Goal: Task Accomplishment & Management: Manage account settings

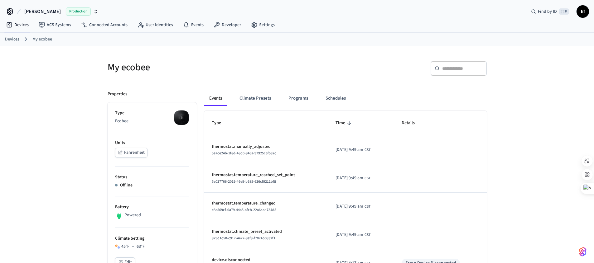
click at [360, 16] on div "[PERSON_NAME] Production Find by ID ⌘ K hf" at bounding box center [297, 9] width 594 height 18
click at [242, 72] on h5 "My ecobee" at bounding box center [200, 67] width 186 height 13
click at [248, 73] on h5 "My ecobee" at bounding box center [200, 67] width 186 height 13
click at [252, 98] on button "Climate Presets" at bounding box center [254, 98] width 41 height 15
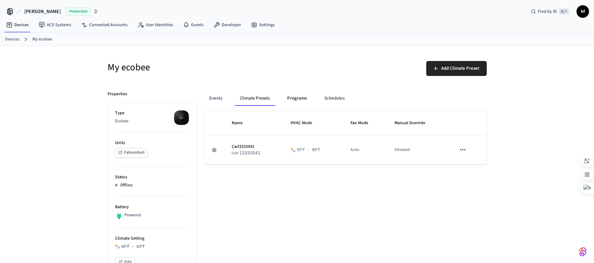
click at [297, 98] on button "Programs" at bounding box center [297, 98] width 30 height 15
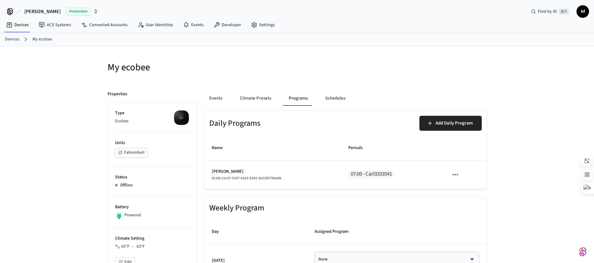
click at [182, 120] on img at bounding box center [182, 118] width 16 height 16
click at [336, 94] on button "Schedules" at bounding box center [335, 98] width 30 height 15
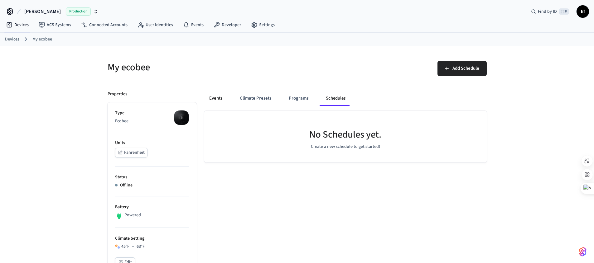
click at [216, 102] on button "Events" at bounding box center [215, 98] width 23 height 15
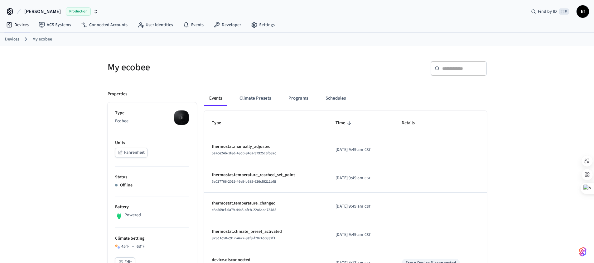
drag, startPoint x: 279, startPoint y: 79, endPoint x: 275, endPoint y: 80, distance: 3.9
click at [279, 78] on div "My ecobee" at bounding box center [196, 67] width 193 height 27
click at [131, 67] on h5 "My ecobee" at bounding box center [200, 67] width 186 height 13
click at [271, 73] on h5 "My ecobee" at bounding box center [200, 67] width 186 height 13
click at [269, 72] on h5 "My ecobee" at bounding box center [200, 67] width 186 height 13
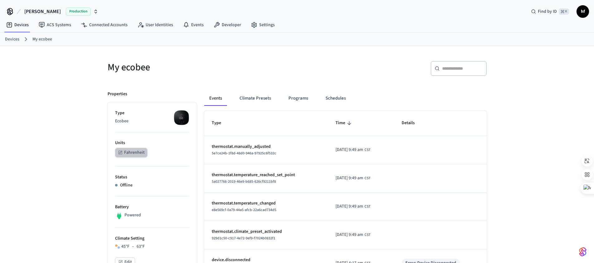
click at [137, 149] on button "Fahrenheit" at bounding box center [131, 153] width 32 height 10
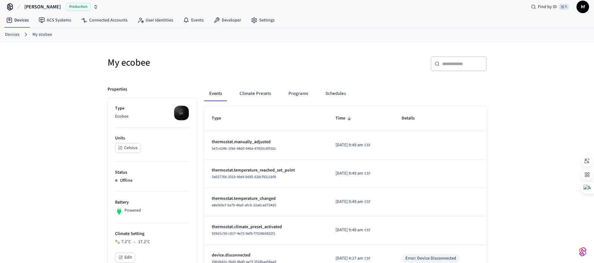
scroll to position [11, 0]
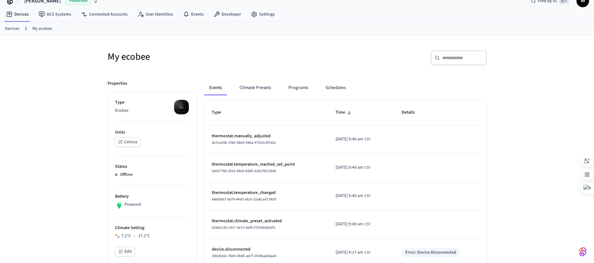
click at [341, 60] on div "​ ​" at bounding box center [394, 60] width 186 height 20
click at [257, 87] on button "Climate Presets" at bounding box center [254, 87] width 41 height 15
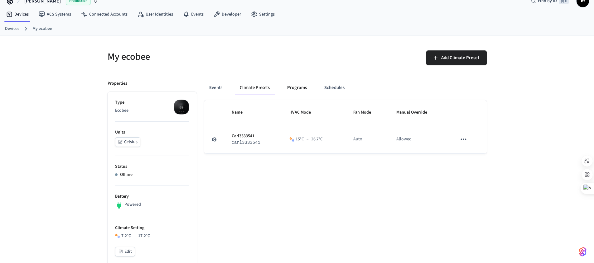
click at [295, 88] on button "Programs" at bounding box center [297, 87] width 30 height 15
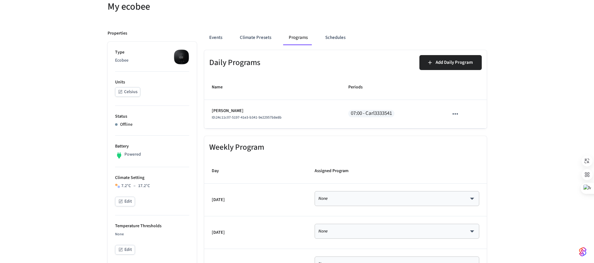
scroll to position [54, 0]
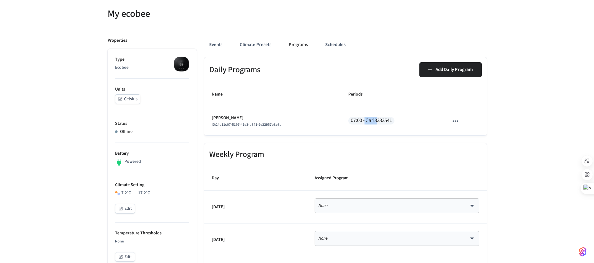
drag, startPoint x: 364, startPoint y: 121, endPoint x: 377, endPoint y: 124, distance: 13.5
click at [376, 120] on span "07:00 - Carl3333541" at bounding box center [371, 121] width 46 height 8
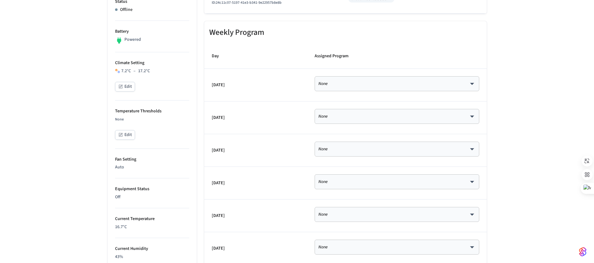
scroll to position [230, 0]
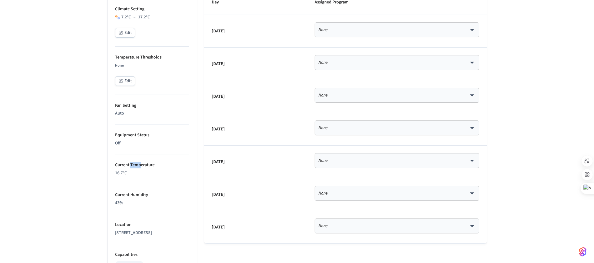
drag, startPoint x: 130, startPoint y: 165, endPoint x: 194, endPoint y: 162, distance: 63.9
click at [147, 163] on p "Current Temperature" at bounding box center [152, 165] width 74 height 7
click at [185, 163] on p "Current Temperature" at bounding box center [152, 165] width 74 height 7
drag, startPoint x: 118, startPoint y: 197, endPoint x: 163, endPoint y: 198, distance: 44.9
click at [163, 198] on p "Current Humidity" at bounding box center [152, 195] width 74 height 7
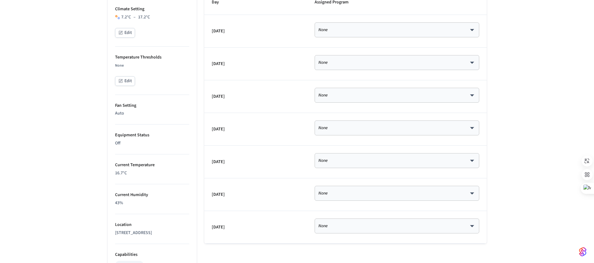
click at [181, 170] on p "16.7 °C" at bounding box center [152, 173] width 74 height 7
drag, startPoint x: 144, startPoint y: 197, endPoint x: 130, endPoint y: 197, distance: 13.7
click at [130, 197] on p "Current Humidity" at bounding box center [152, 195] width 74 height 7
click at [186, 173] on p "16.7 °C" at bounding box center [152, 173] width 74 height 7
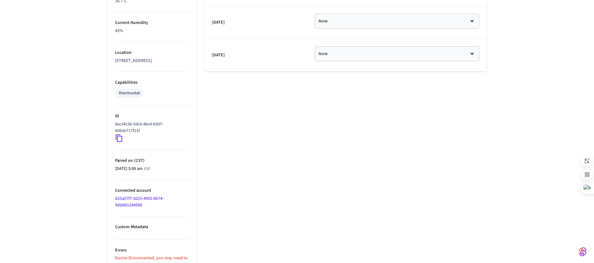
scroll to position [421, 0]
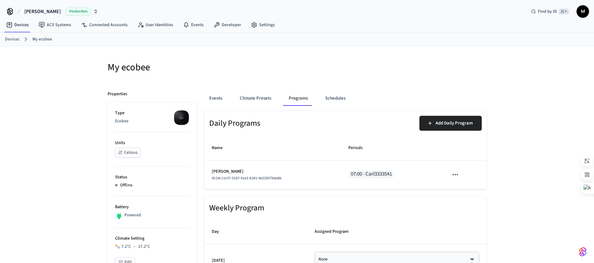
scroll to position [0, 0]
click at [328, 45] on div "Devices My ecobee" at bounding box center [297, 39] width 594 height 13
click at [40, 12] on span "[PERSON_NAME]" at bounding box center [42, 11] width 36 height 7
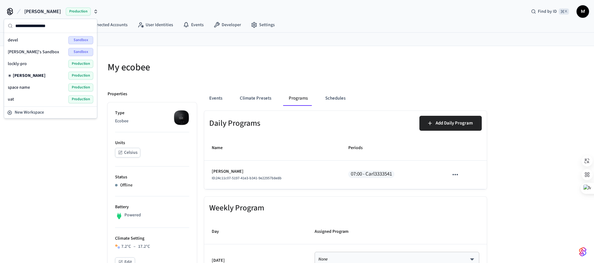
click at [308, 77] on div at bounding box center [394, 71] width 186 height 20
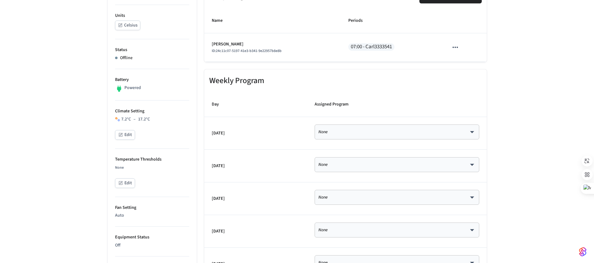
scroll to position [176, 0]
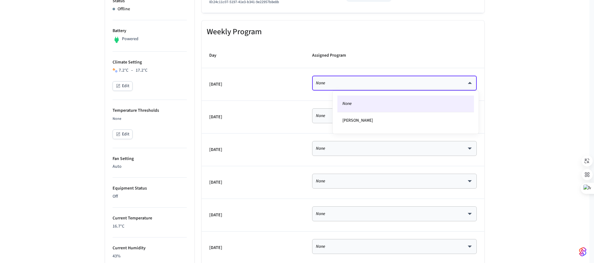
click at [373, 81] on body "[PERSON_NAME] Production Find by ID ⌘ K hf Devices ACS Systems Connected Accoun…" at bounding box center [297, 163] width 594 height 678
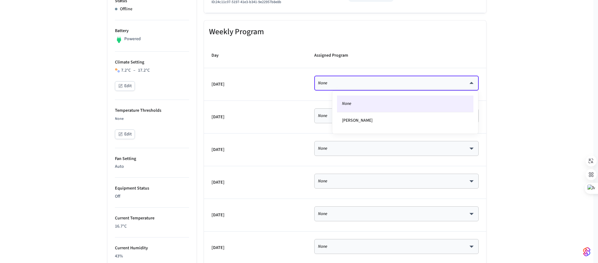
click at [299, 84] on div at bounding box center [299, 131] width 598 height 263
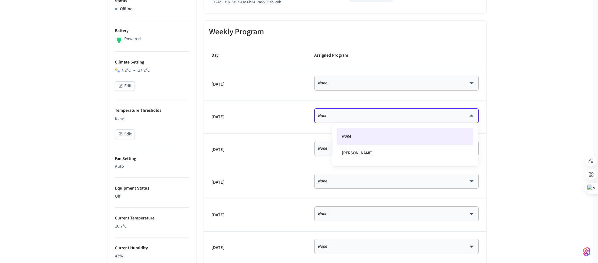
click at [350, 114] on body "[PERSON_NAME] Production Find by ID ⌘ K hf Devices ACS Systems Connected Accoun…" at bounding box center [299, 163] width 598 height 678
click at [287, 108] on div at bounding box center [299, 131] width 598 height 263
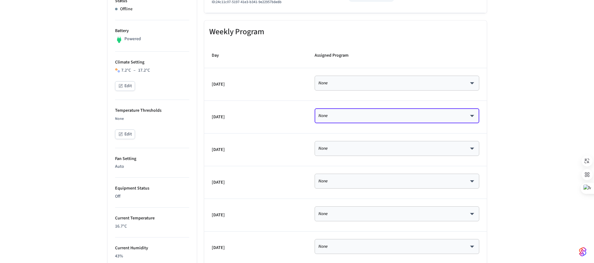
scroll to position [0, 0]
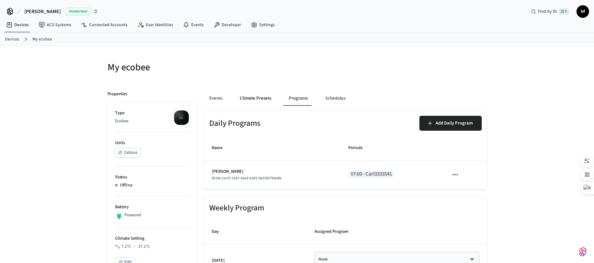
click at [263, 100] on button "Climate Presets" at bounding box center [255, 98] width 41 height 15
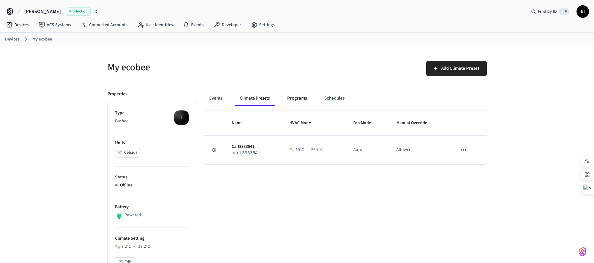
click at [296, 99] on button "Programs" at bounding box center [297, 98] width 30 height 15
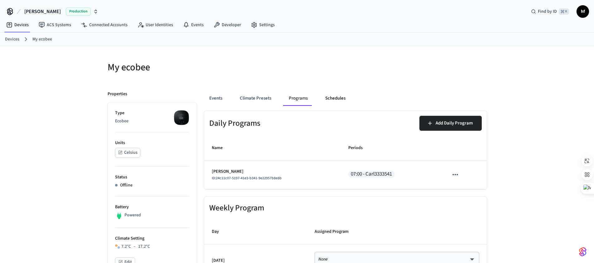
click at [336, 102] on button "Schedules" at bounding box center [335, 98] width 30 height 15
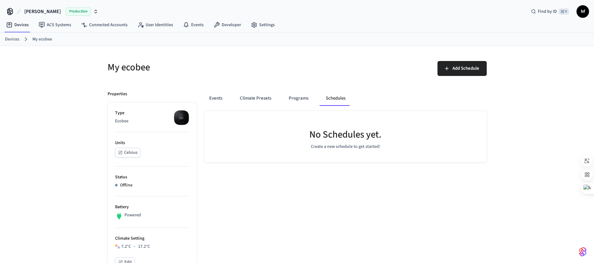
click at [263, 98] on button "Climate Presets" at bounding box center [255, 98] width 41 height 15
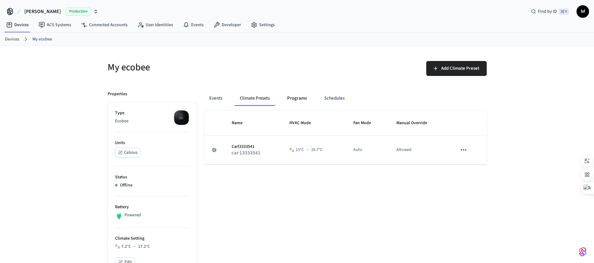
click at [300, 98] on button "Programs" at bounding box center [297, 98] width 30 height 15
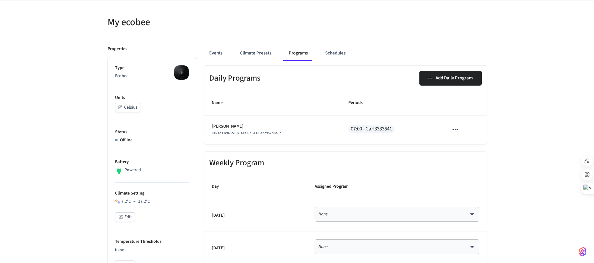
scroll to position [47, 0]
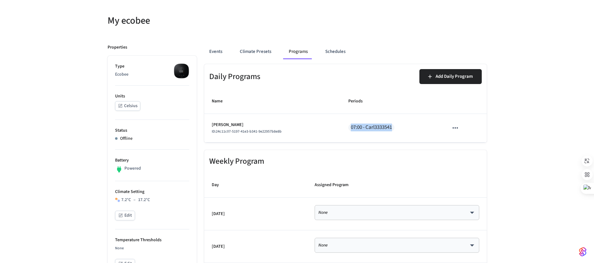
drag, startPoint x: 351, startPoint y: 126, endPoint x: 418, endPoint y: 127, distance: 66.7
click at [417, 127] on div "07:00 - Carl3333541" at bounding box center [390, 128] width 85 height 9
click at [419, 122] on td "07:00 - Carl3333541" at bounding box center [391, 128] width 100 height 28
click at [371, 128] on span "07:00 - Carl3333541" at bounding box center [371, 128] width 46 height 8
click at [458, 127] on icon "button" at bounding box center [455, 128] width 8 height 8
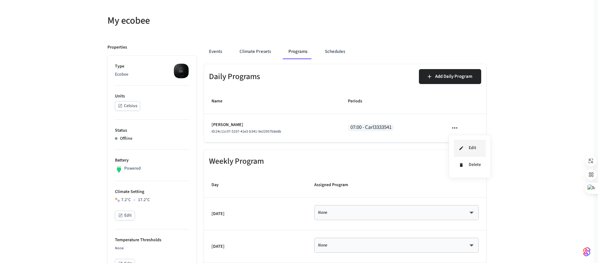
click at [471, 147] on li "Edit" at bounding box center [470, 148] width 32 height 17
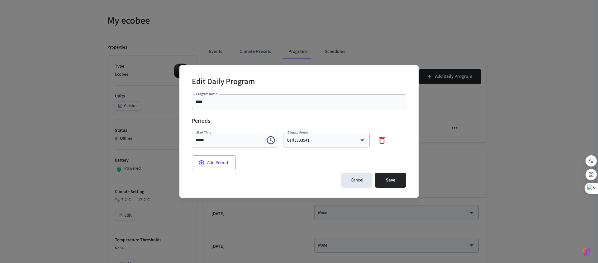
click at [251, 103] on input "****" at bounding box center [299, 102] width 207 height 6
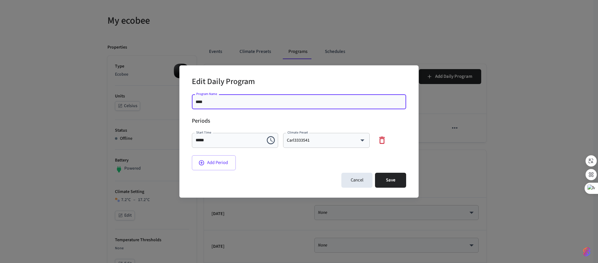
click at [289, 177] on div "Cancel Save" at bounding box center [299, 180] width 214 height 20
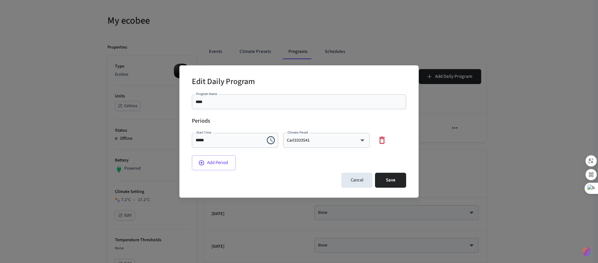
click at [244, 102] on input "****" at bounding box center [299, 102] width 207 height 6
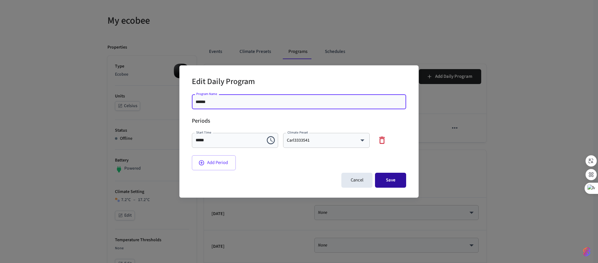
type input "******"
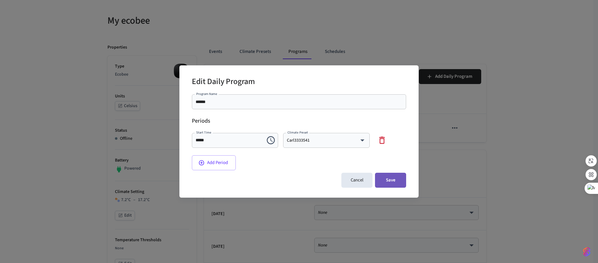
click at [397, 176] on button "Save" at bounding box center [390, 180] width 31 height 15
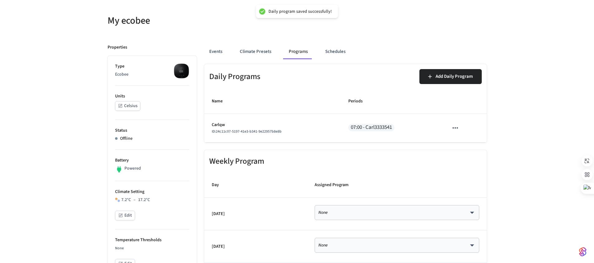
click at [368, 223] on td "None **** ​" at bounding box center [396, 214] width 179 height 33
drag, startPoint x: 370, startPoint y: 219, endPoint x: 377, endPoint y: 210, distance: 11.1
click at [370, 219] on div "None **** ​" at bounding box center [396, 212] width 165 height 15
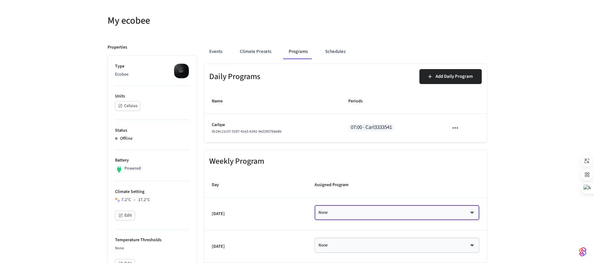
click at [379, 207] on div "None **** ​" at bounding box center [396, 212] width 165 height 15
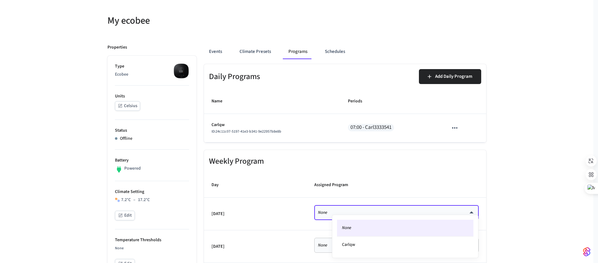
click at [530, 172] on div at bounding box center [299, 131] width 598 height 263
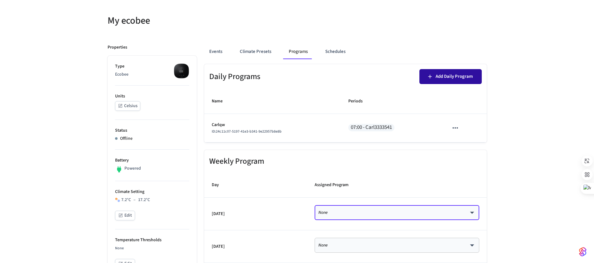
click at [458, 80] on button "Add Daily Program" at bounding box center [450, 76] width 62 height 15
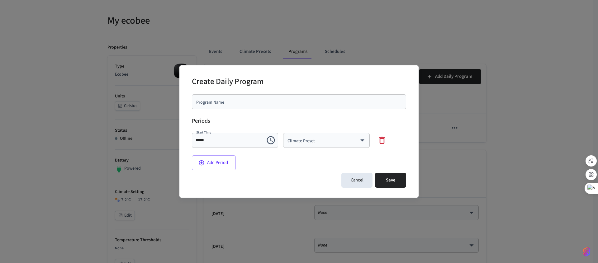
click at [260, 107] on div "Program Name" at bounding box center [299, 101] width 214 height 15
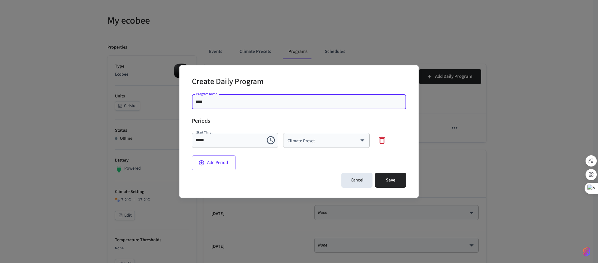
type input "****"
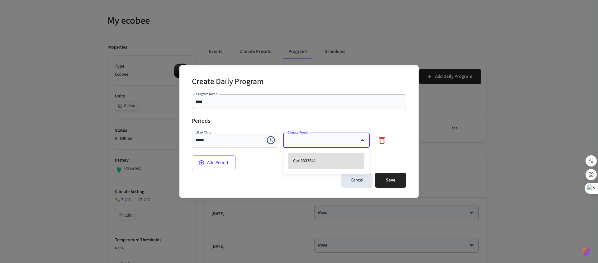
click at [315, 157] on li "Carl3333541" at bounding box center [326, 161] width 76 height 17
type input "**********"
click at [390, 158] on div "**********" at bounding box center [296, 141] width 219 height 58
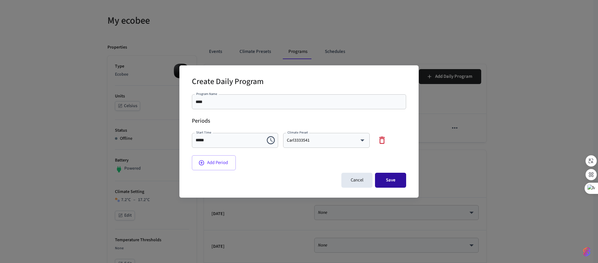
click at [395, 180] on button "Save" at bounding box center [390, 180] width 31 height 15
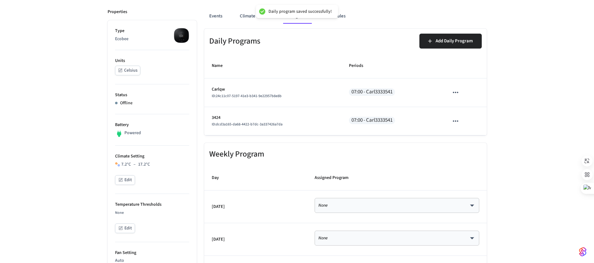
scroll to position [92, 0]
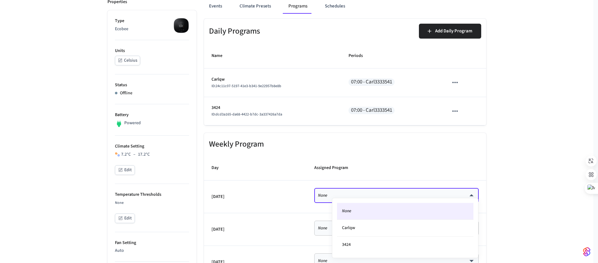
click at [399, 196] on body "Daily program saved successfully! [PERSON_NAME] Production Find by ID ⌘ K hf De…" at bounding box center [299, 247] width 598 height 678
click at [504, 165] on div at bounding box center [299, 131] width 598 height 263
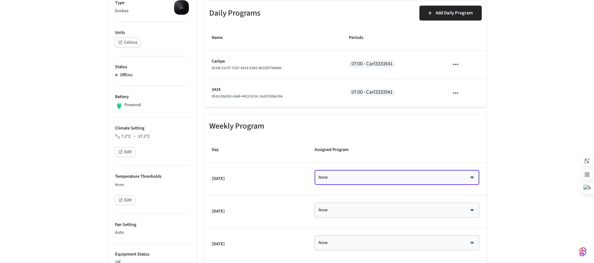
scroll to position [111, 0]
click at [513, 157] on div "My ecobee Properties Type Ecobee Units Celsius Status Offline Battery Powered C…" at bounding box center [297, 252] width 594 height 632
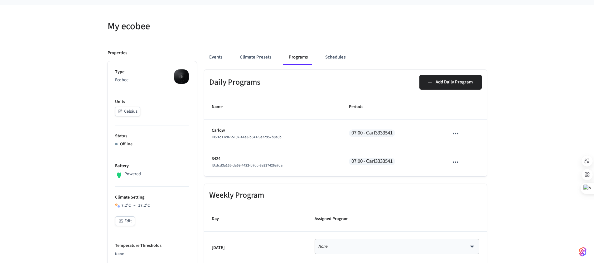
scroll to position [0, 0]
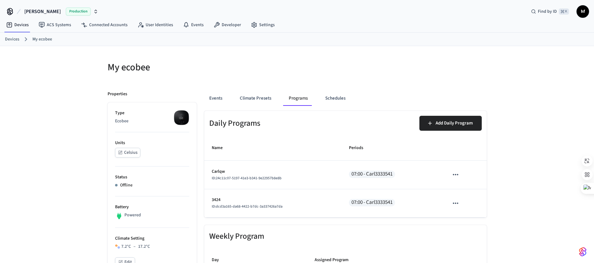
click at [417, 91] on div "Events Climate Presets Programs Schedules" at bounding box center [345, 98] width 282 height 15
click at [24, 10] on button "[PERSON_NAME] Production" at bounding box center [61, 11] width 78 height 13
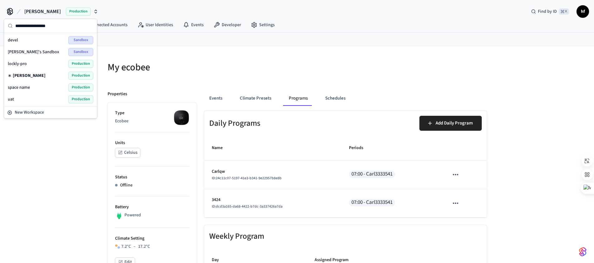
click at [138, 13] on div "[PERSON_NAME] Production Find by ID ⌘ K hf" at bounding box center [297, 9] width 594 height 18
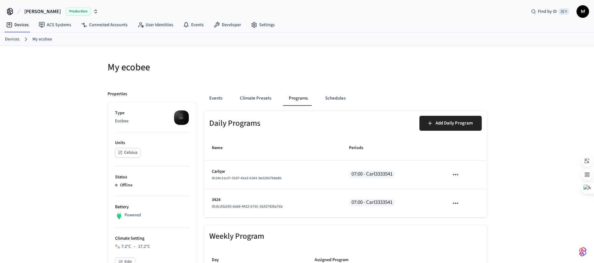
click at [31, 12] on span "[PERSON_NAME]" at bounding box center [42, 11] width 36 height 7
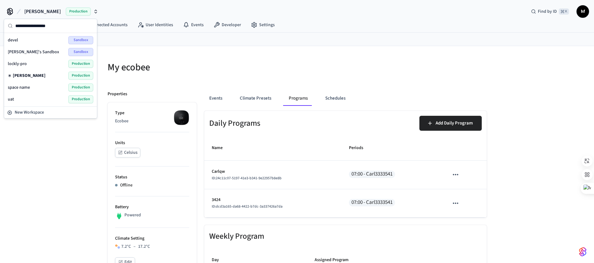
click at [16, 41] on span "devel" at bounding box center [13, 40] width 10 height 6
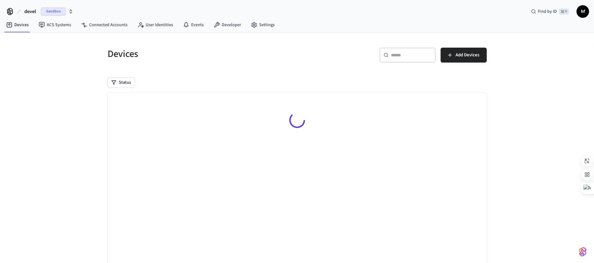
click at [36, 13] on button "devel Sandbox" at bounding box center [48, 11] width 53 height 13
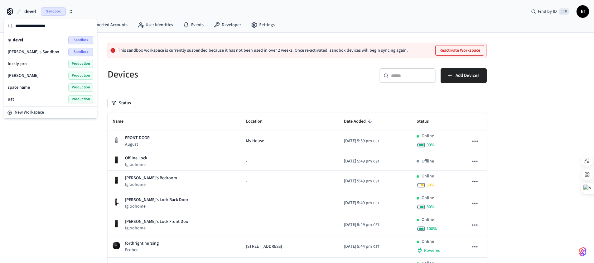
click at [193, 12] on div "devel Sandbox Find by ID ⌘ K hf" at bounding box center [297, 9] width 594 height 18
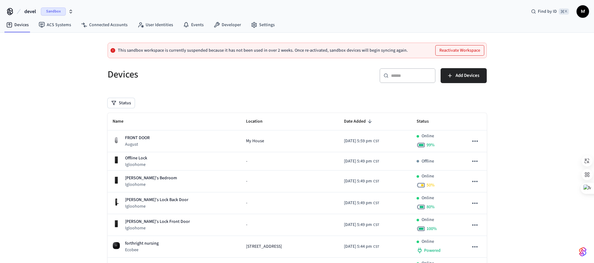
click at [464, 77] on span "Add Devices" at bounding box center [467, 76] width 24 height 8
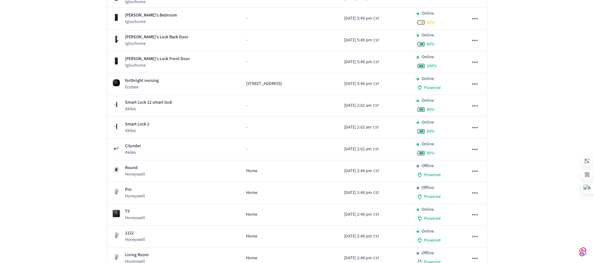
scroll to position [163, 0]
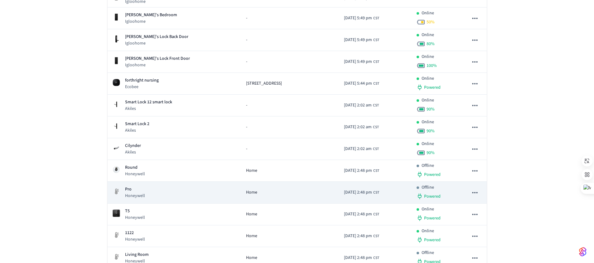
click at [141, 189] on p "Pro" at bounding box center [135, 189] width 20 height 7
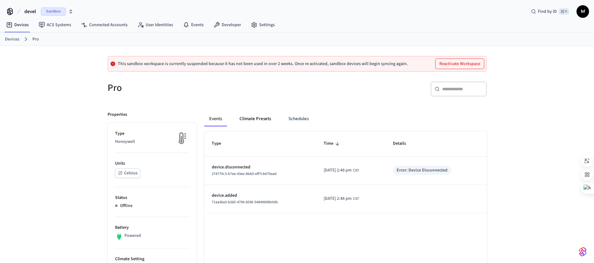
click at [262, 120] on button "Climate Presets" at bounding box center [254, 119] width 41 height 15
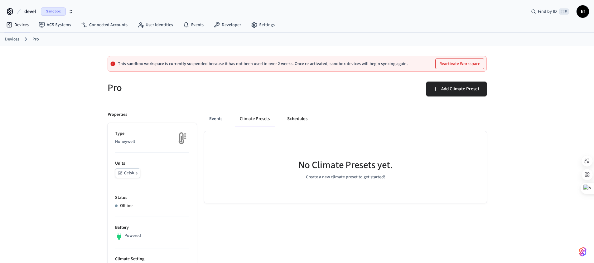
click at [299, 119] on button "Schedules" at bounding box center [297, 119] width 30 height 15
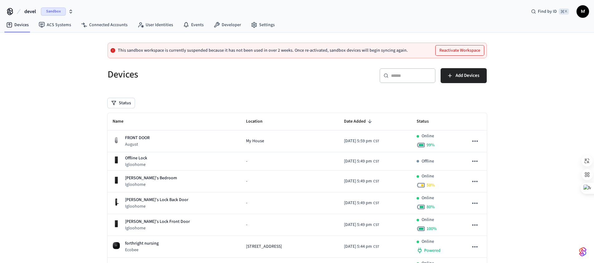
scroll to position [163, 0]
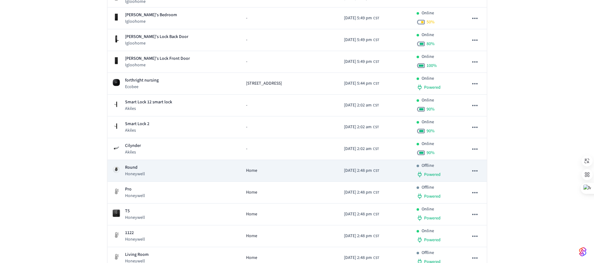
click at [133, 168] on p "Round" at bounding box center [135, 168] width 20 height 7
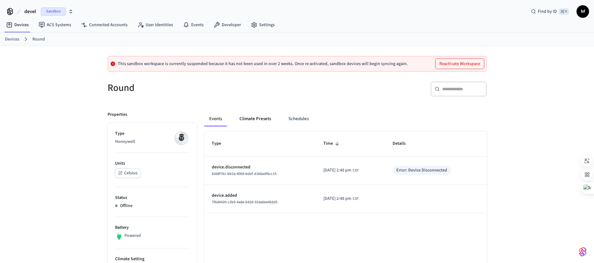
click at [260, 117] on button "Climate Presets" at bounding box center [254, 119] width 41 height 15
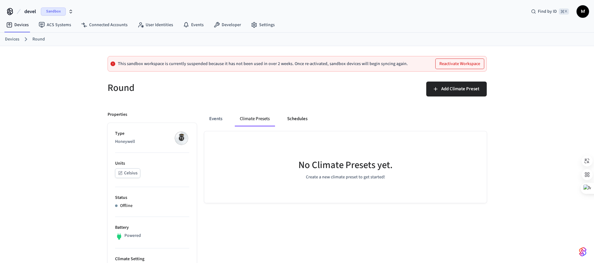
click at [298, 119] on button "Schedules" at bounding box center [297, 119] width 30 height 15
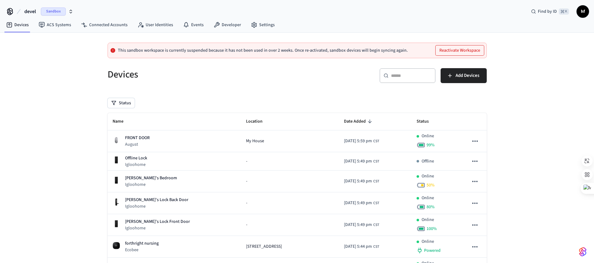
scroll to position [163, 0]
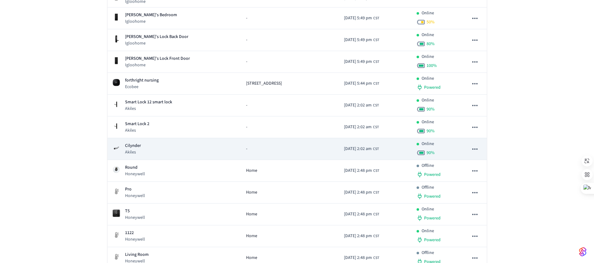
click at [118, 146] on img "sticky table" at bounding box center [115, 147] width 7 height 7
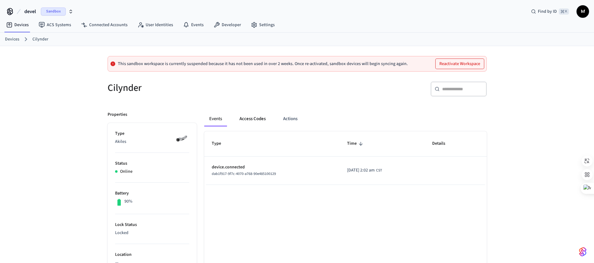
click at [255, 119] on button "Access Codes" at bounding box center [252, 119] width 36 height 15
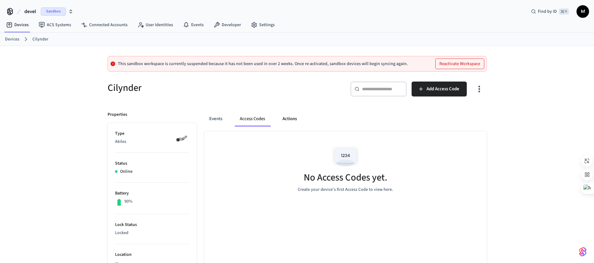
click at [288, 118] on button "Actions" at bounding box center [289, 119] width 24 height 15
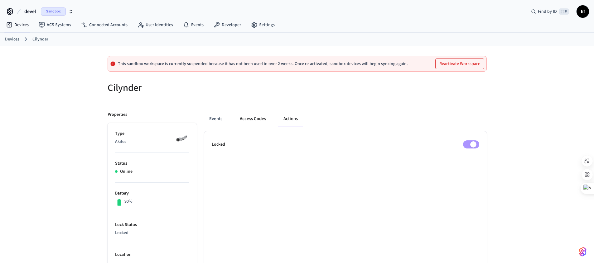
click at [250, 118] on button "Access Codes" at bounding box center [253, 119] width 36 height 15
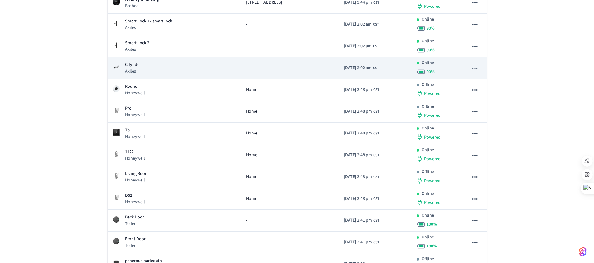
scroll to position [262, 0]
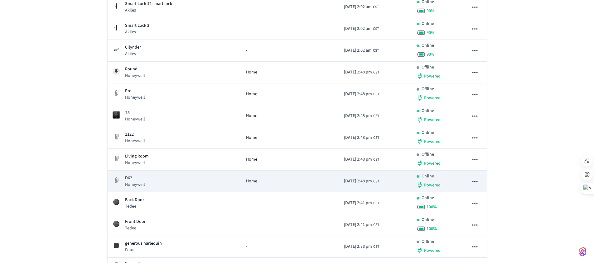
click at [169, 191] on td "D62 Honeywell" at bounding box center [174, 182] width 134 height 22
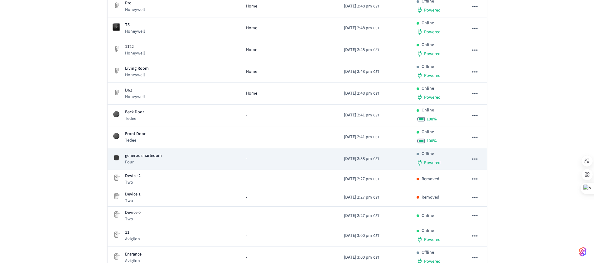
scroll to position [354, 0]
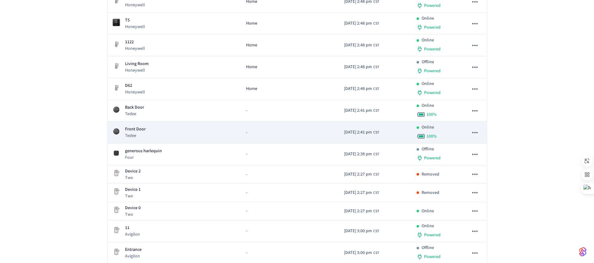
click at [149, 127] on div "Front Door Tedee" at bounding box center [174, 132] width 124 height 13
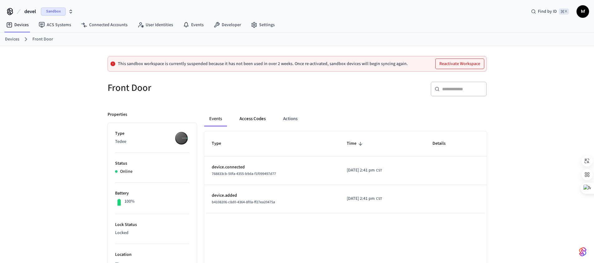
click at [254, 121] on button "Access Codes" at bounding box center [252, 119] width 36 height 15
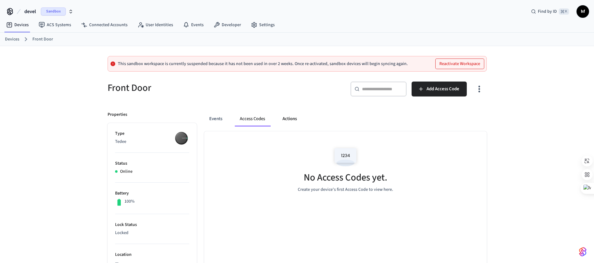
click at [294, 120] on button "Actions" at bounding box center [289, 119] width 24 height 15
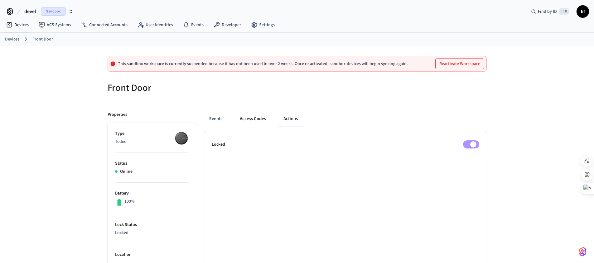
click at [252, 121] on button "Access Codes" at bounding box center [253, 119] width 36 height 15
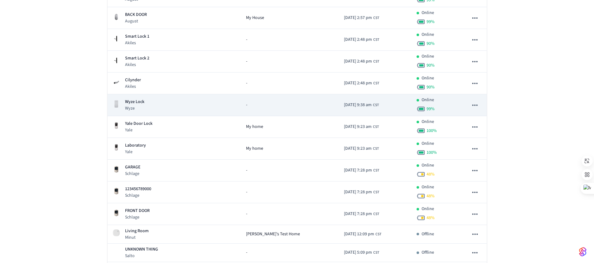
scroll to position [732, 0]
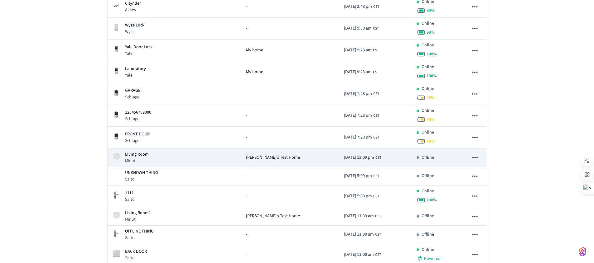
click at [128, 156] on p "Living Room" at bounding box center [137, 154] width 24 height 7
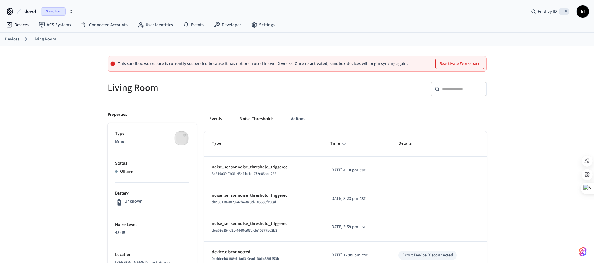
click at [268, 120] on button "Noise Thresholds" at bounding box center [256, 119] width 44 height 15
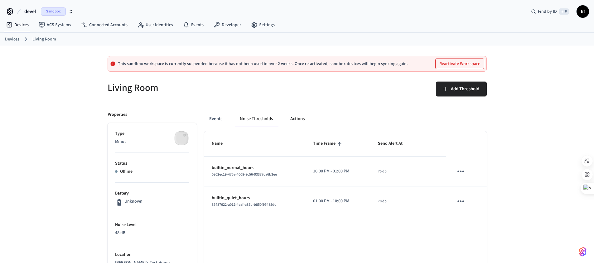
click at [302, 117] on button "Actions" at bounding box center [297, 119] width 24 height 15
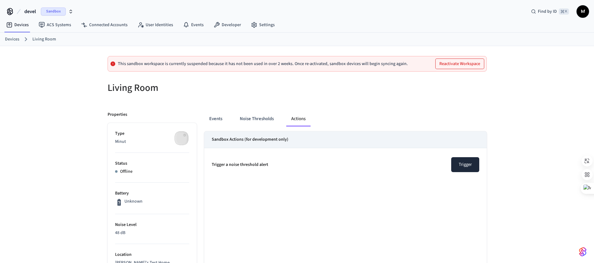
click at [467, 164] on button "Trigger" at bounding box center [465, 164] width 28 height 15
click at [369, 95] on div at bounding box center [394, 92] width 186 height 20
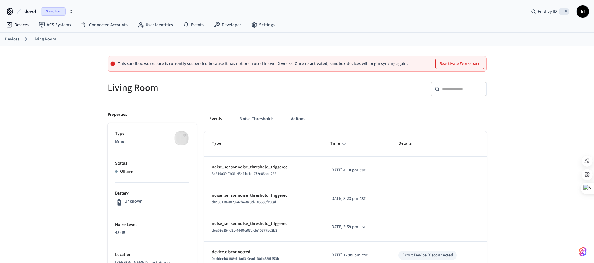
click at [251, 97] on div "Living Room" at bounding box center [196, 87] width 193 height 27
click at [266, 114] on button "Noise Thresholds" at bounding box center [256, 119] width 44 height 15
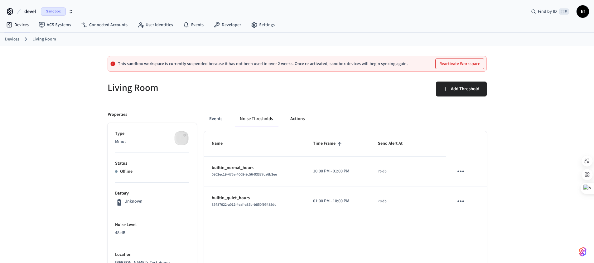
click at [290, 118] on button "Actions" at bounding box center [297, 119] width 24 height 15
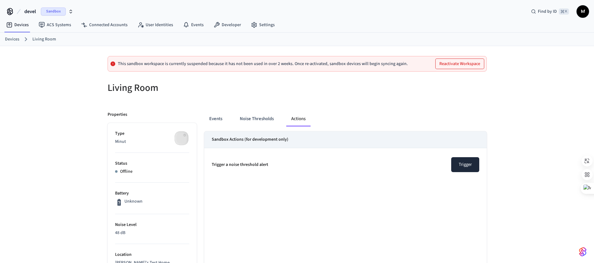
click at [468, 159] on button "Trigger" at bounding box center [465, 164] width 28 height 15
click at [467, 166] on button "Trigger" at bounding box center [465, 164] width 28 height 15
click at [260, 119] on button "Noise Thresholds" at bounding box center [257, 119] width 44 height 15
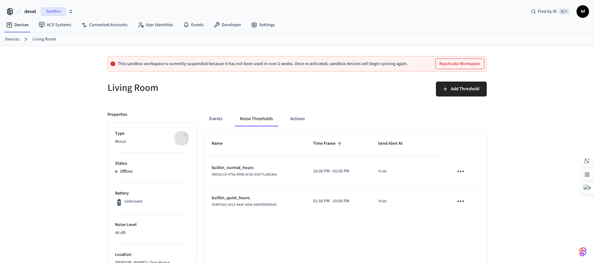
click at [460, 170] on icon "sticky table" at bounding box center [461, 172] width 10 height 10
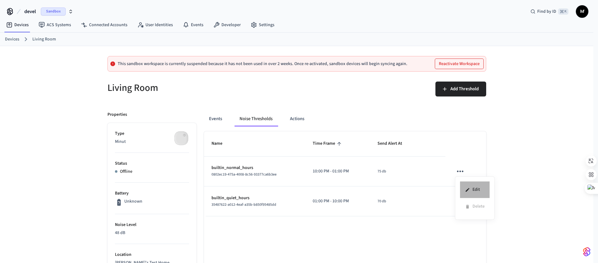
click at [474, 191] on li "Edit" at bounding box center [475, 190] width 30 height 17
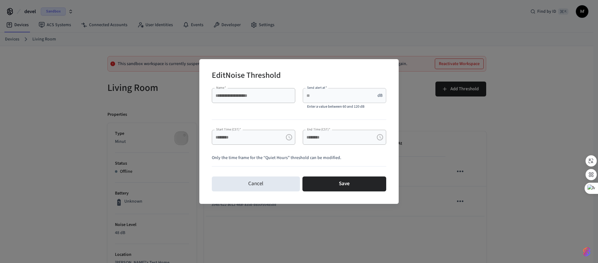
click at [296, 139] on div "End Time (CST)   * ******** End Time (CST)   *" at bounding box center [340, 134] width 91 height 25
click at [283, 187] on button "Cancel" at bounding box center [256, 184] width 88 height 15
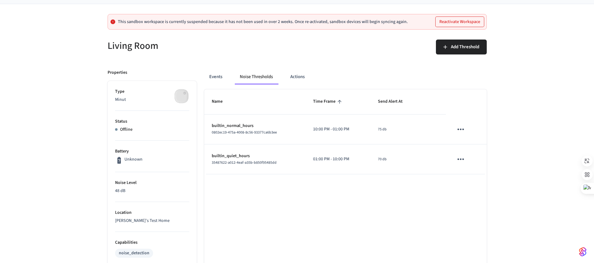
scroll to position [42, 0]
drag, startPoint x: 117, startPoint y: 185, endPoint x: 150, endPoint y: 181, distance: 33.5
click at [147, 181] on p "Noise Level" at bounding box center [152, 182] width 74 height 7
click at [270, 204] on div "Name Time Frame Send Alert At builtin_normal_hours 0802ec19-475a-4008-8c56-9337…" at bounding box center [345, 260] width 282 height 343
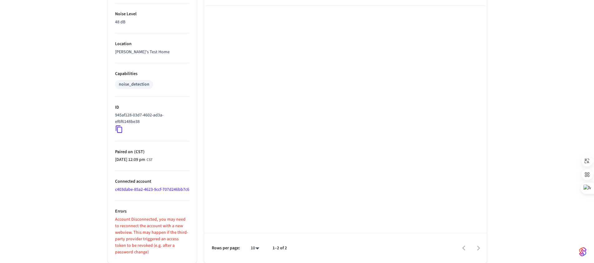
scroll to position [5, 0]
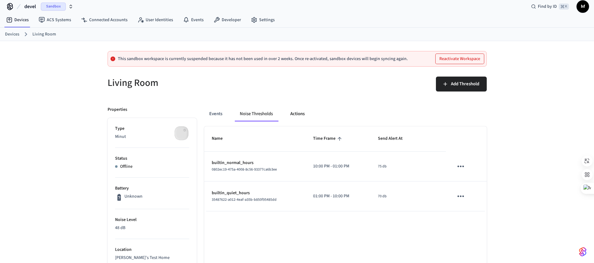
click at [298, 112] on button "Actions" at bounding box center [297, 114] width 24 height 15
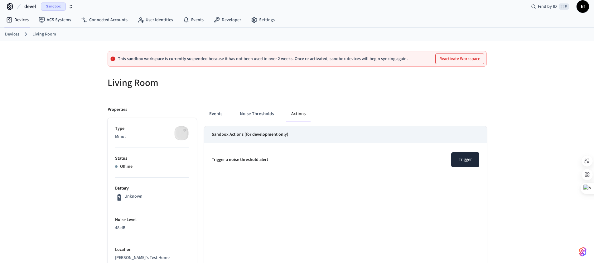
click at [472, 156] on button "Trigger" at bounding box center [465, 159] width 28 height 15
